Goal: Transaction & Acquisition: Obtain resource

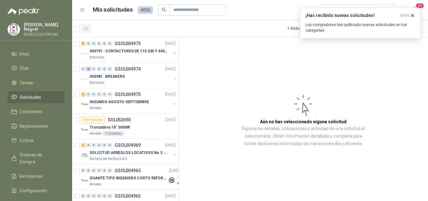
click at [85, 29] on icon "button" at bounding box center [86, 28] width 5 height 3
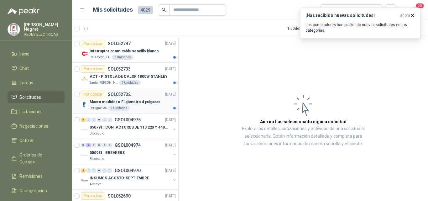
click at [149, 100] on p "Macro medidor o Flujómetro 4 pulgadas" at bounding box center [125, 102] width 71 height 6
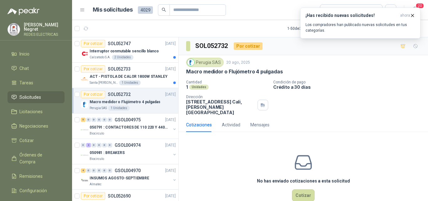
click at [155, 96] on div "Por cotizar SOL052732 [DATE]" at bounding box center [128, 94] width 95 height 8
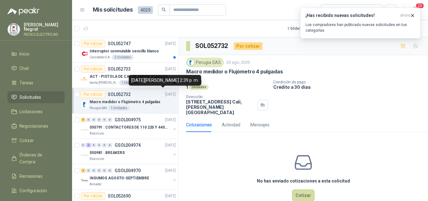
scroll to position [2, 0]
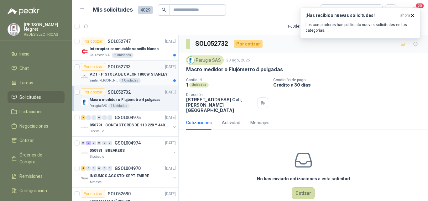
click at [152, 83] on article "Por cotizar SOL052733 [DATE] ACT - PISTOLA DE CALOR 1800W [PERSON_NAME] Santa […" at bounding box center [125, 72] width 106 height 25
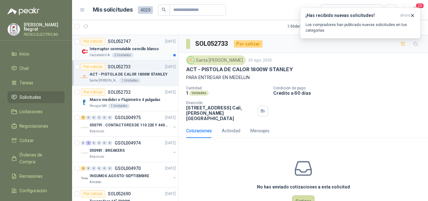
click at [149, 46] on p "Interruptor conmutable sencillo blanco" at bounding box center [124, 49] width 69 height 6
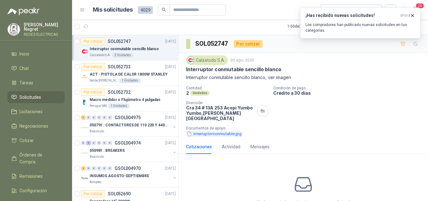
click at [218, 130] on button "interruptorconmutable.jpg" at bounding box center [214, 133] width 56 height 7
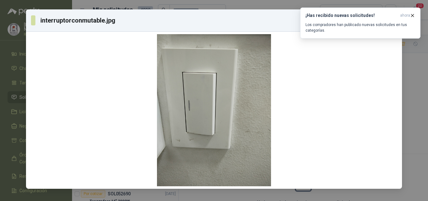
click at [6, 35] on div "interruptorconmutable.jpg Descargar" at bounding box center [214, 100] width 428 height 201
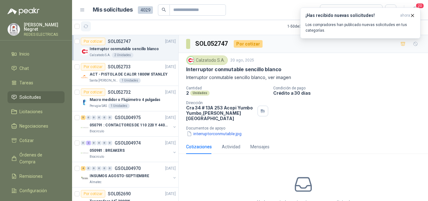
click at [85, 27] on icon "button" at bounding box center [85, 26] width 5 height 5
click at [87, 25] on icon "button" at bounding box center [85, 26] width 5 height 5
click at [413, 15] on icon "button" at bounding box center [411, 15] width 5 height 5
